Goal: Task Accomplishment & Management: Manage account settings

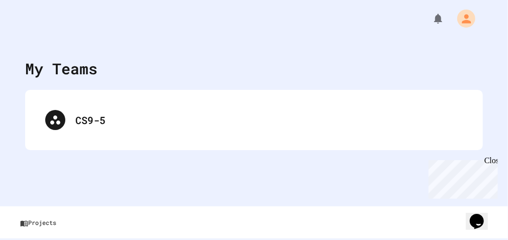
click at [193, 138] on div "CS9-5" at bounding box center [254, 120] width 438 height 40
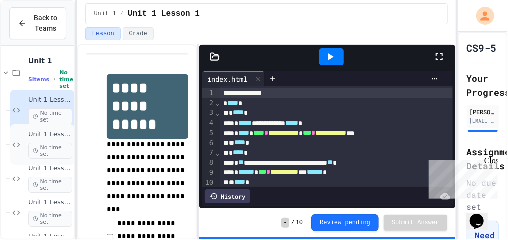
click at [60, 143] on span "No time set" at bounding box center [50, 151] width 44 height 16
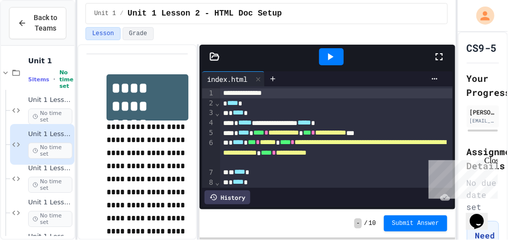
click at [328, 57] on icon at bounding box center [331, 56] width 6 height 7
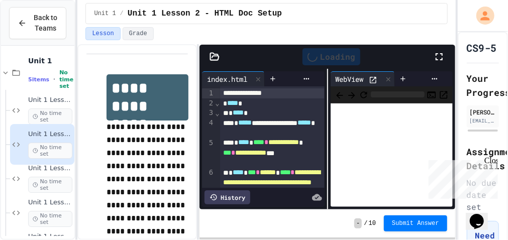
click at [328, 57] on div "Loading" at bounding box center [331, 56] width 58 height 17
click at [374, 79] on icon at bounding box center [373, 80] width 9 height 9
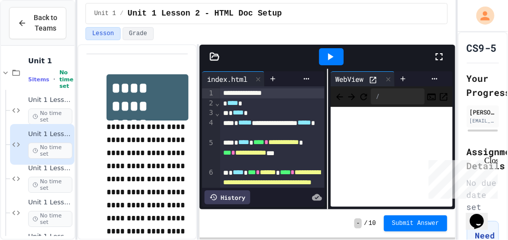
click at [433, 57] on icon at bounding box center [439, 57] width 12 height 12
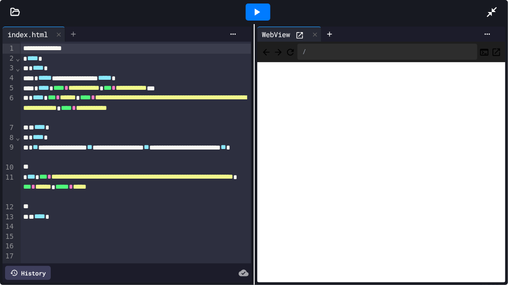
click at [81, 36] on div at bounding box center [73, 34] width 16 height 15
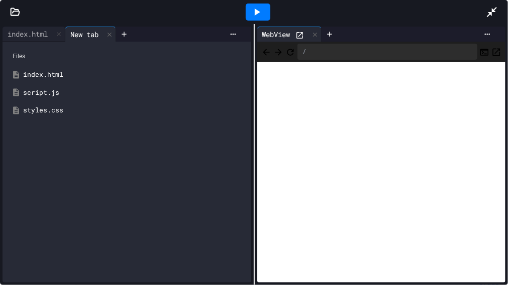
click at [35, 112] on div "styles.css" at bounding box center [134, 110] width 222 height 10
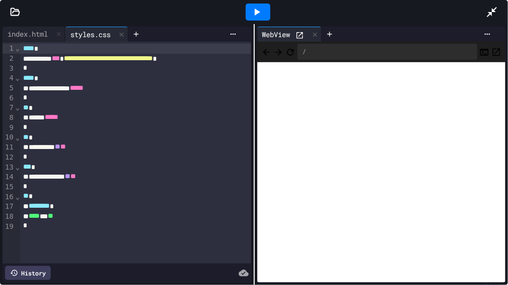
click at [494, 4] on div at bounding box center [497, 11] width 22 height 27
